Goal: Task Accomplishment & Management: Complete application form

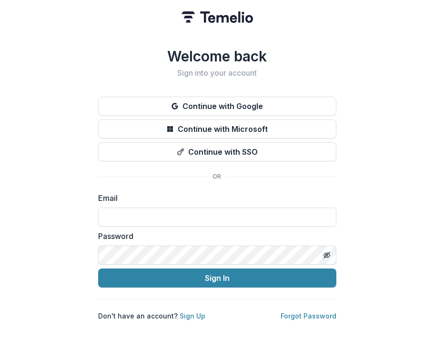
type input "**********"
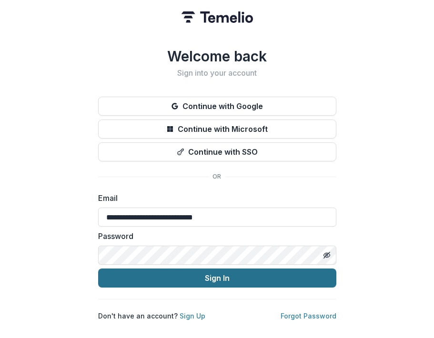
click at [220, 275] on button "Sign In" at bounding box center [217, 277] width 238 height 19
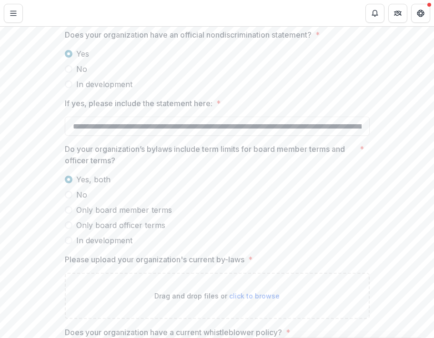
scroll to position [1496, 0]
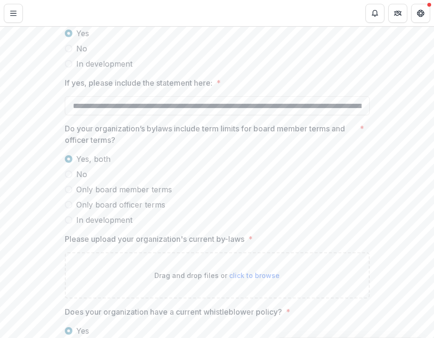
click at [257, 279] on span "click to browse" at bounding box center [254, 275] width 50 height 8
type input "**********"
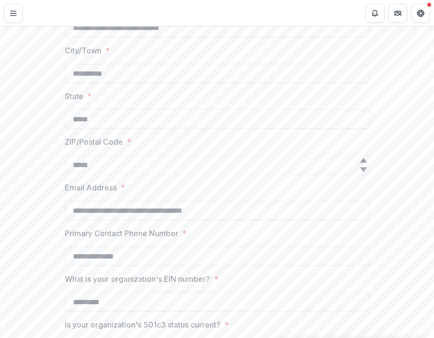
scroll to position [0, 0]
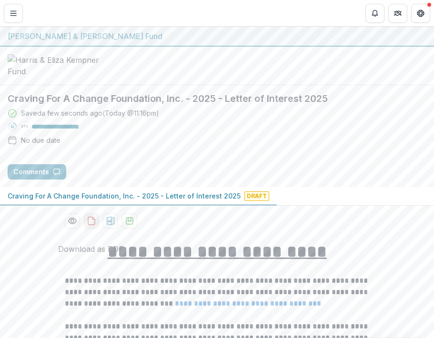
click at [91, 226] on icon "download-proposal" at bounding box center [92, 221] width 10 height 10
click at [125, 226] on icon "download-proposal" at bounding box center [130, 221] width 10 height 10
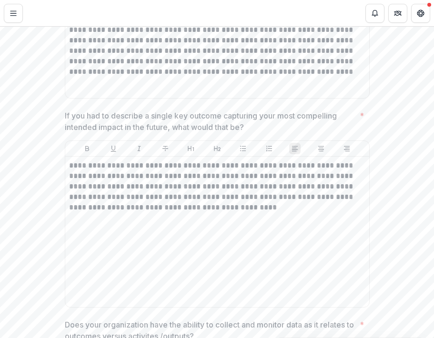
scroll to position [3199, 0]
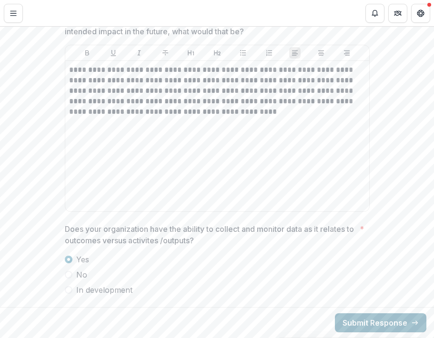
click at [354, 322] on button "Submit Response" at bounding box center [380, 322] width 91 height 19
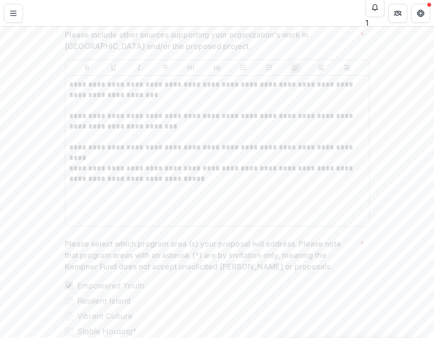
scroll to position [0, 0]
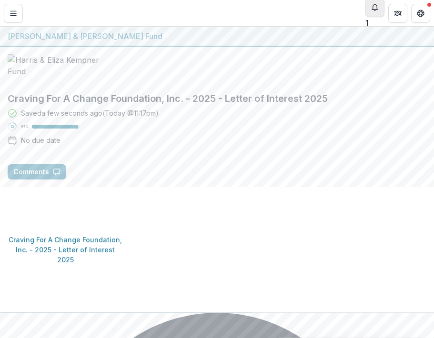
click at [373, 11] on icon "Notifications" at bounding box center [375, 8] width 8 height 8
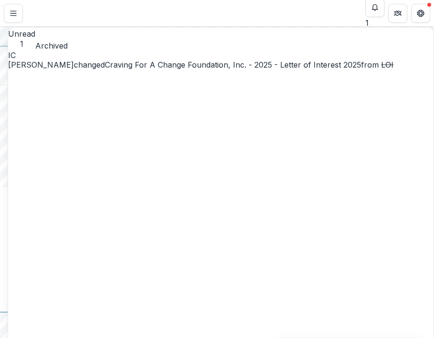
click at [244, 69] on link "Craving For A Change Foundation, Inc. - 2025 - Letter of Interest 2025" at bounding box center [233, 65] width 256 height 10
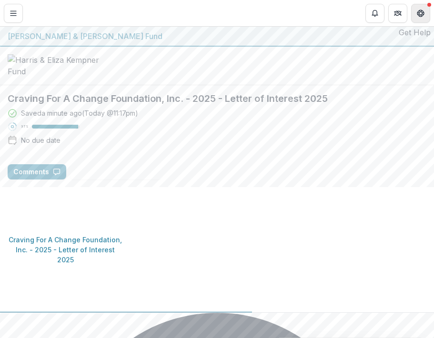
click at [422, 11] on icon "Get Help" at bounding box center [422, 11] width 2 height 2
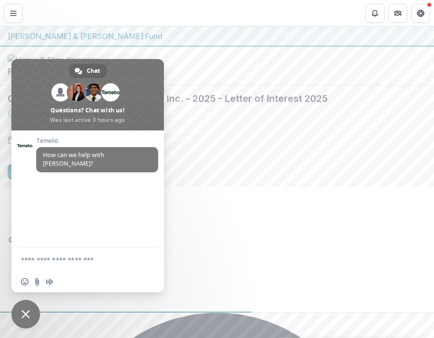
click at [368, 56] on div at bounding box center [217, 66] width 434 height 39
click at [302, 41] on div "Harris & Eliza Kempner Fund" at bounding box center [217, 35] width 418 height 11
click at [370, 5] on button "Notifications" at bounding box center [374, 13] width 19 height 19
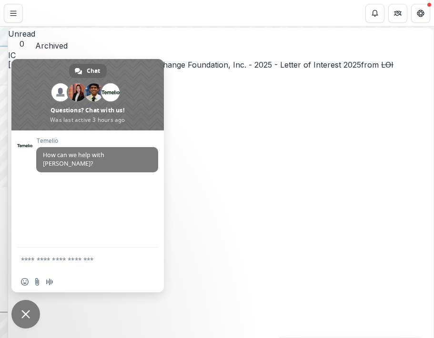
click at [30, 313] on span "Close chat" at bounding box center [25, 314] width 29 height 29
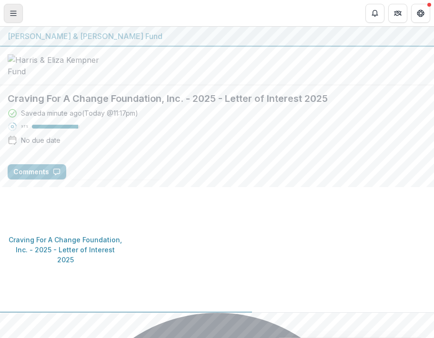
click at [15, 15] on line "Toggle Menu" at bounding box center [13, 15] width 6 height 0
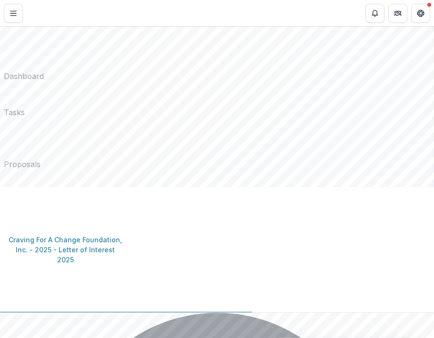
click at [36, 70] on div "Dashboard" at bounding box center [24, 75] width 40 height 11
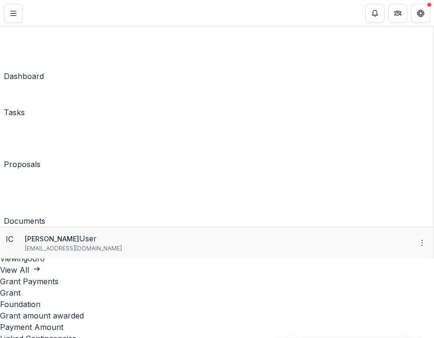
click at [326, 337] on div "Craving For A Change Foundation, Inc. Organization Nonprofits Craving For A Cha…" at bounding box center [217, 338] width 434 height 0
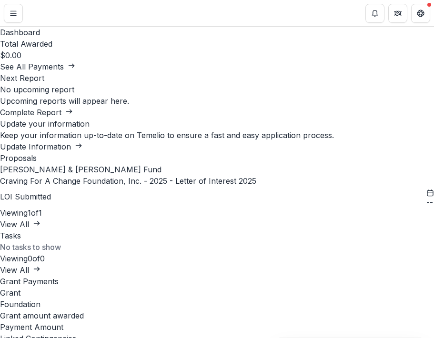
click at [256, 186] on link "Craving For A Change Foundation, Inc. - 2025 - Letter of Interest 2025" at bounding box center [128, 181] width 256 height 10
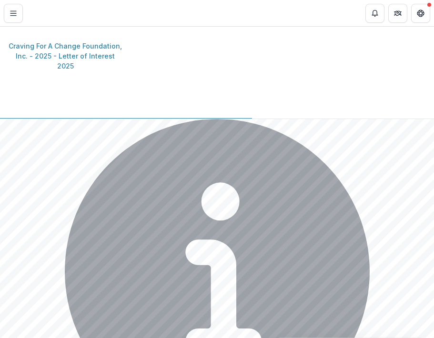
scroll to position [307, 0]
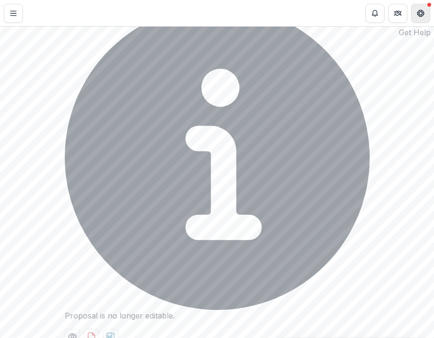
click at [426, 13] on button "Get Help" at bounding box center [420, 13] width 19 height 19
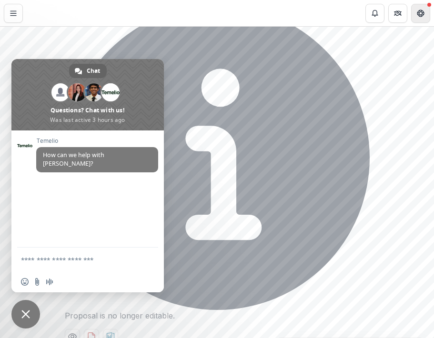
click at [426, 14] on button "Get Help" at bounding box center [420, 13] width 19 height 19
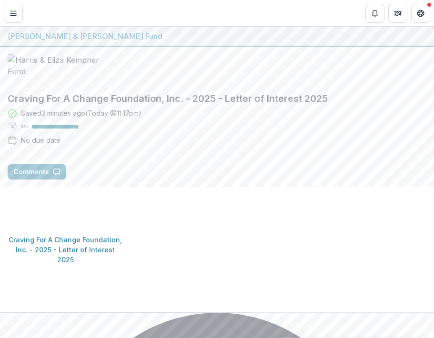
scroll to position [5, 0]
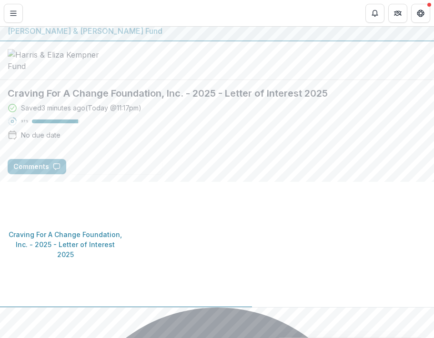
click at [123, 229] on p "Craving For A Change Foundation, Inc. - 2025 - Letter of Interest 2025" at bounding box center [66, 244] width 116 height 30
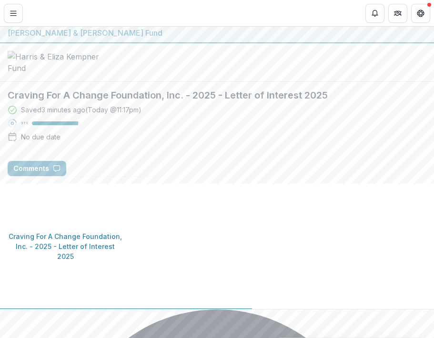
scroll to position [0, 0]
